Goal: Check status: Check status

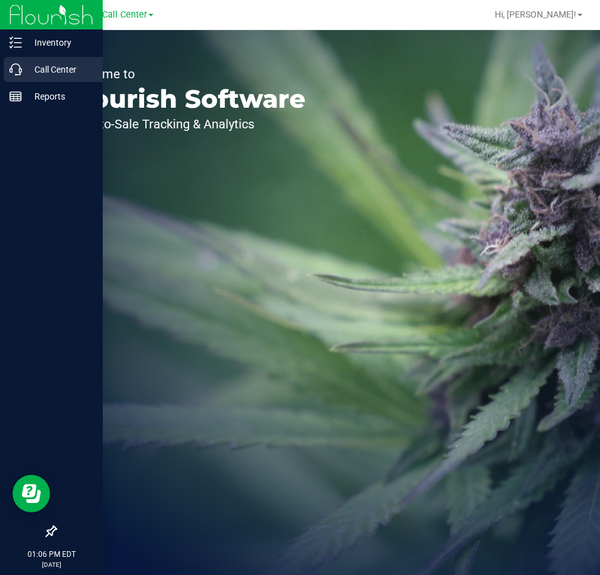
click at [13, 71] on icon at bounding box center [15, 69] width 13 height 13
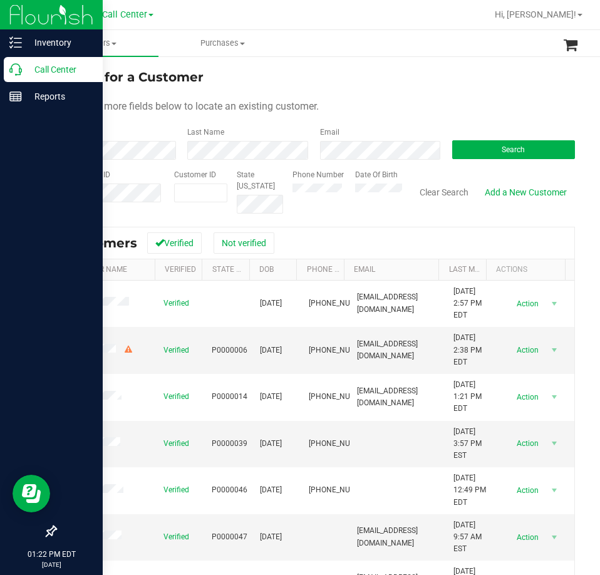
click at [28, 64] on p "Call Center" at bounding box center [59, 69] width 75 height 15
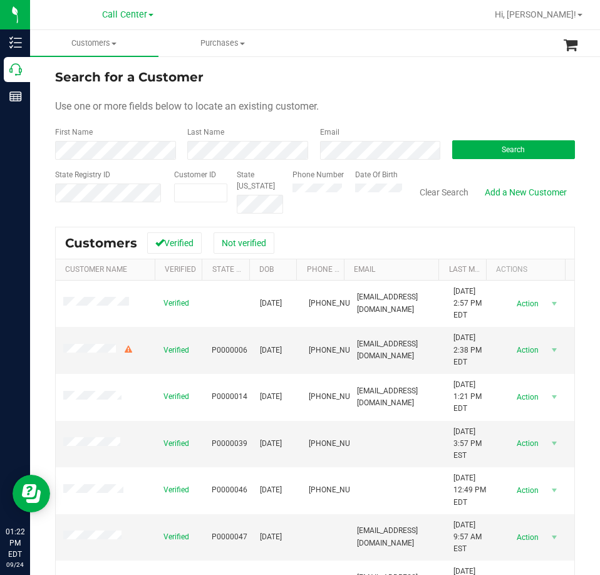
click at [465, 160] on form "Search for a Customer Use one or more fields below to locate an existing custom…" at bounding box center [315, 141] width 520 height 146
click at [465, 153] on button "Search" at bounding box center [513, 149] width 123 height 19
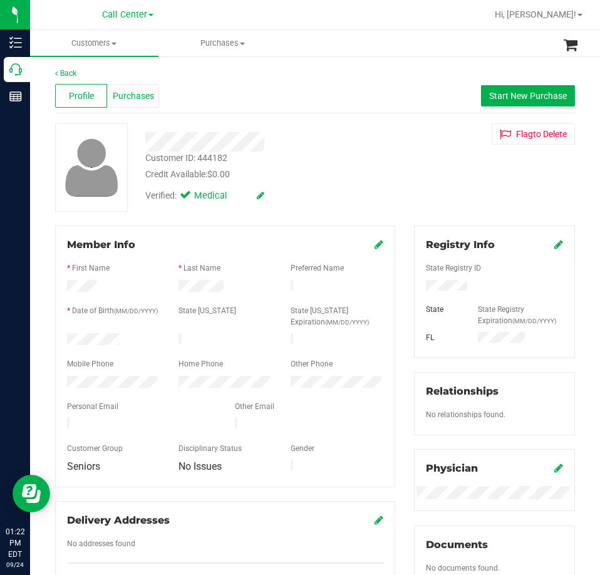
click at [145, 106] on div "Purchases" at bounding box center [133, 96] width 52 height 24
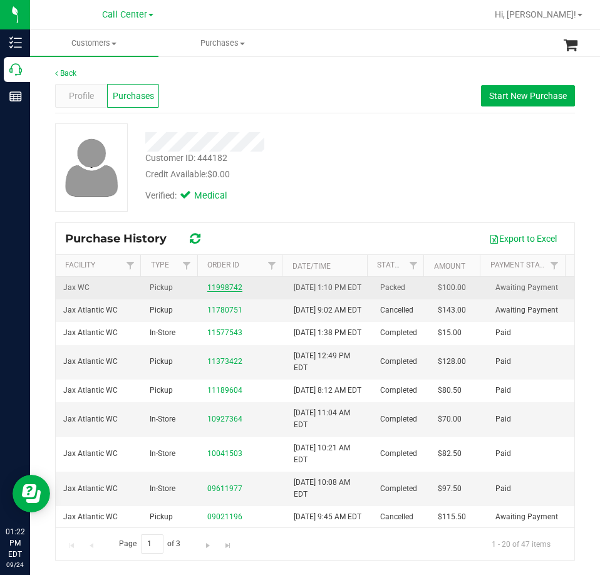
click at [222, 291] on link "11998742" at bounding box center [224, 287] width 35 height 9
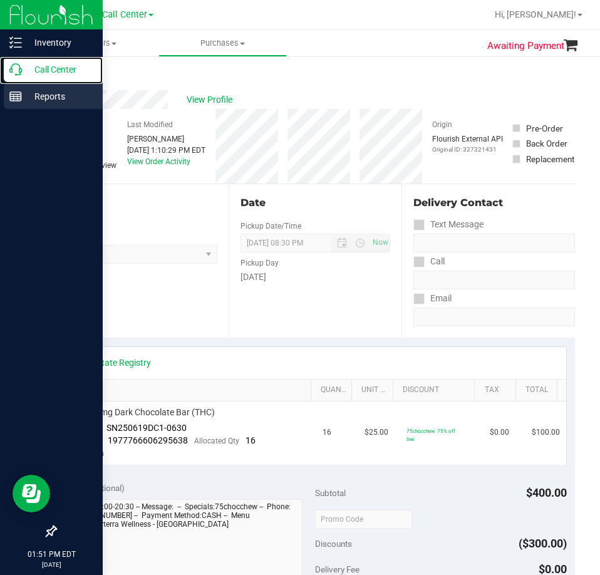
drag, startPoint x: 43, startPoint y: 74, endPoint x: 21, endPoint y: 103, distance: 35.8
click at [43, 74] on p "Call Center" at bounding box center [59, 69] width 75 height 15
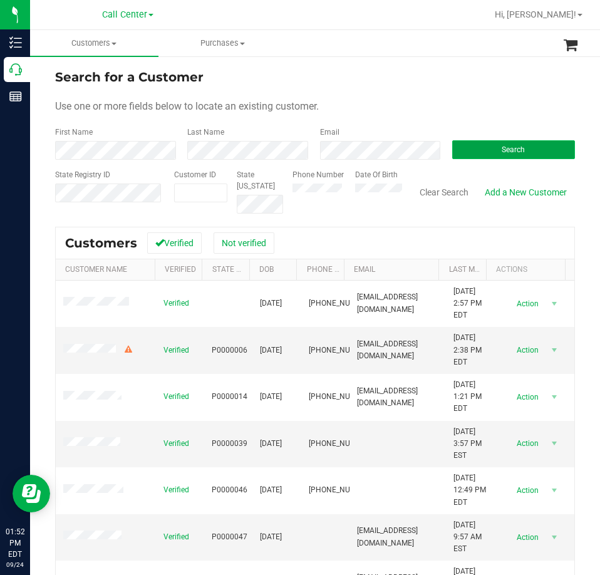
click at [480, 145] on button "Search" at bounding box center [513, 149] width 123 height 19
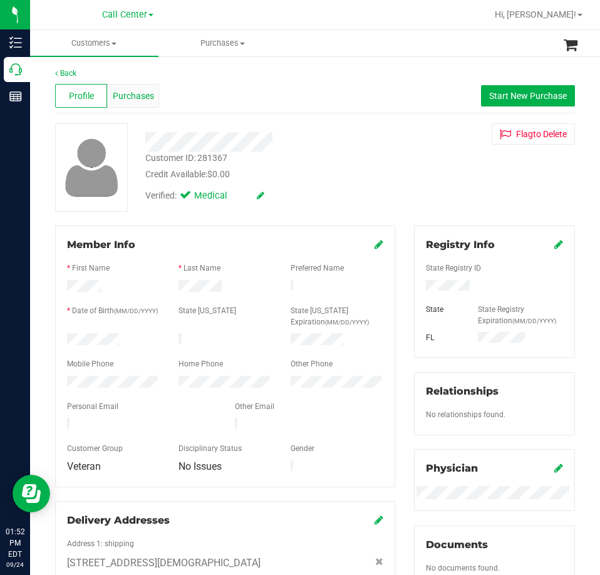
click at [139, 96] on span "Purchases" at bounding box center [133, 96] width 41 height 13
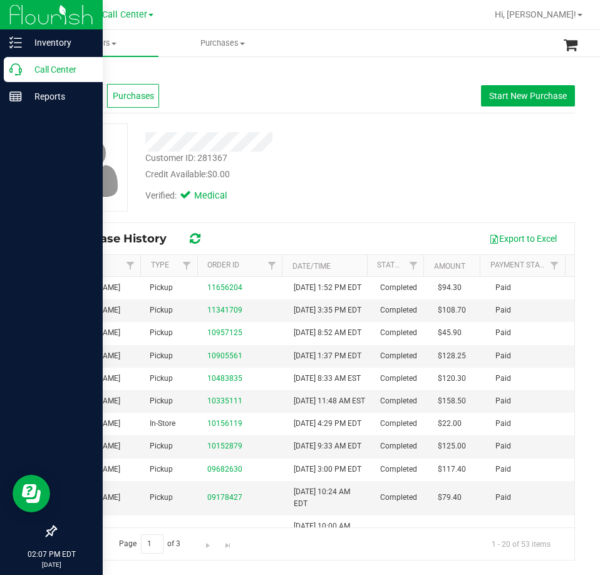
click at [16, 68] on icon at bounding box center [15, 69] width 13 height 13
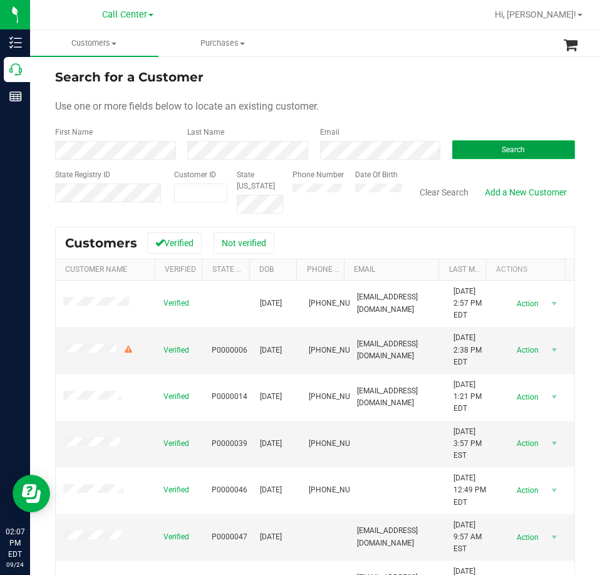
click at [536, 153] on button "Search" at bounding box center [513, 149] width 123 height 19
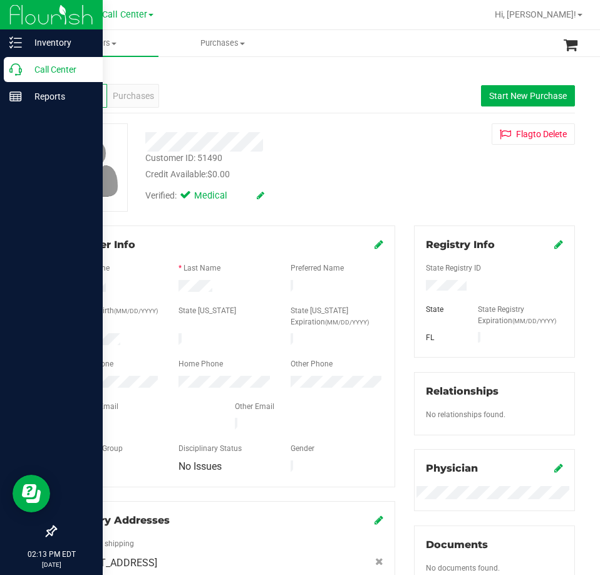
click at [23, 72] on p "Call Center" at bounding box center [59, 69] width 75 height 15
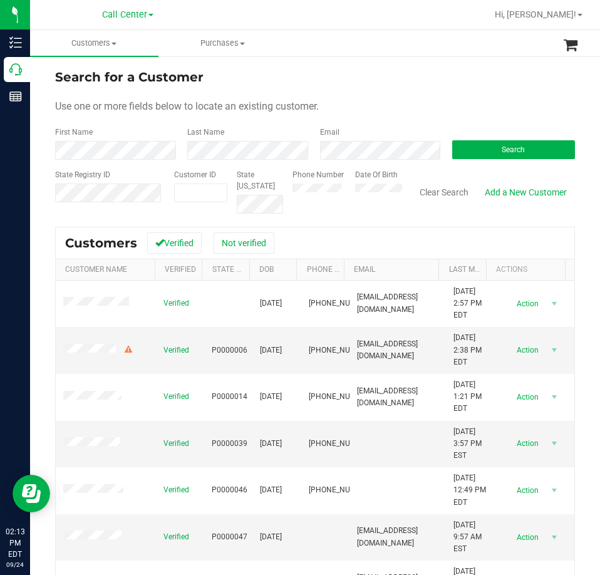
click at [541, 133] on div "Search" at bounding box center [509, 142] width 132 height 33
click at [538, 140] on button "Search" at bounding box center [513, 149] width 123 height 19
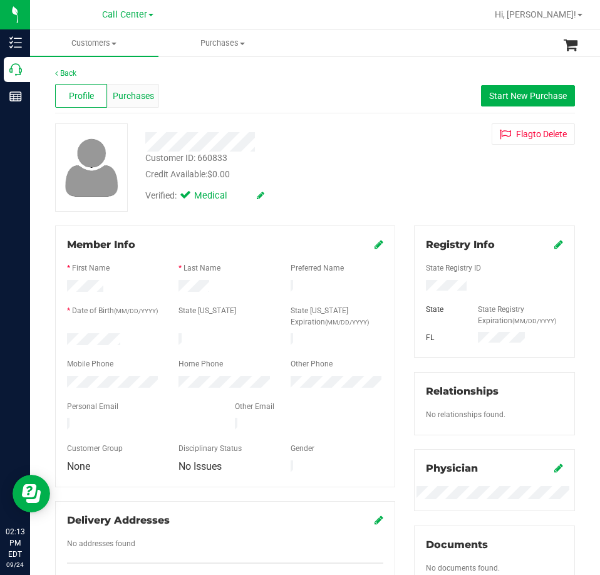
click at [138, 106] on div "Purchases" at bounding box center [133, 96] width 52 height 24
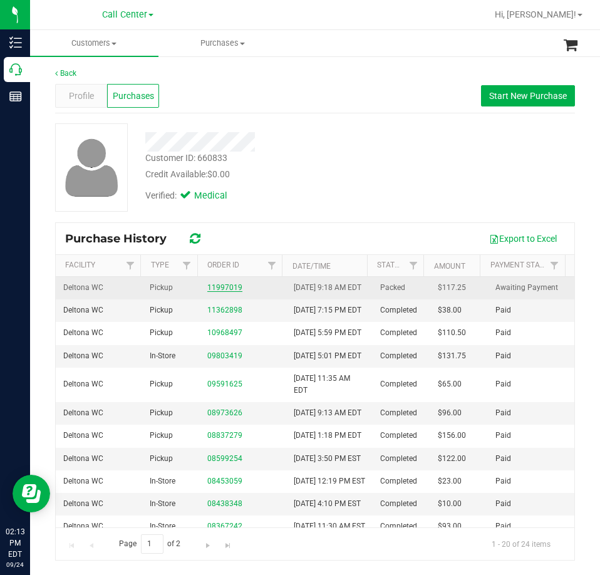
click at [226, 290] on link "11997019" at bounding box center [224, 287] width 35 height 9
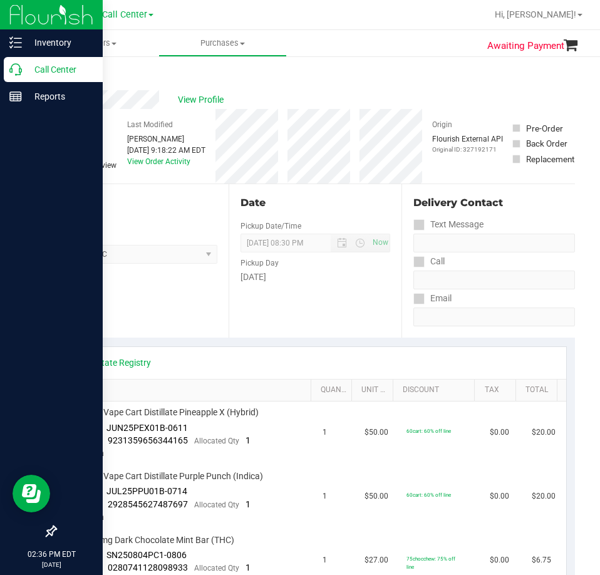
click at [28, 64] on p "Call Center" at bounding box center [59, 69] width 75 height 15
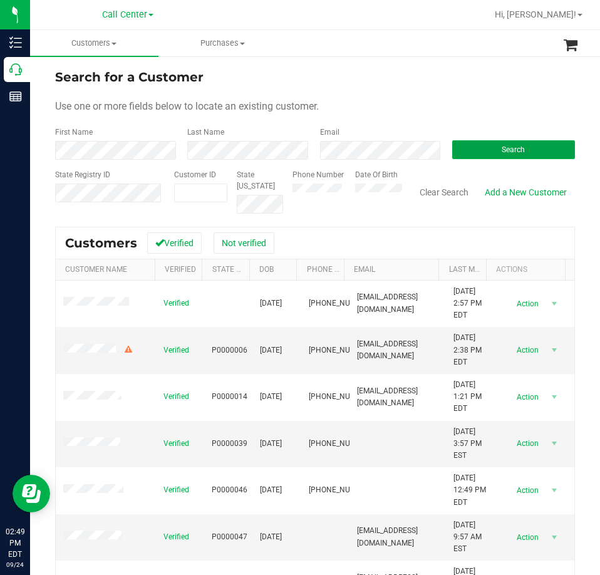
drag, startPoint x: 485, startPoint y: 150, endPoint x: 441, endPoint y: 172, distance: 49.0
click at [485, 150] on button "Search" at bounding box center [513, 149] width 123 height 19
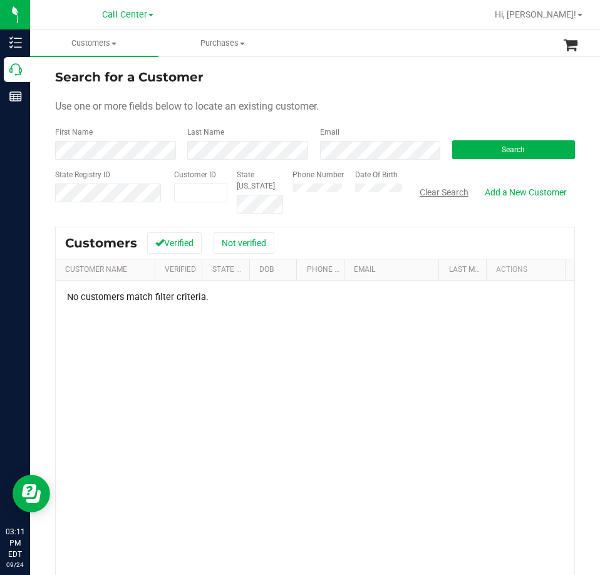
click at [436, 190] on button "Clear Search" at bounding box center [443, 192] width 65 height 21
